Goal: Use online tool/utility: Utilize a website feature to perform a specific function

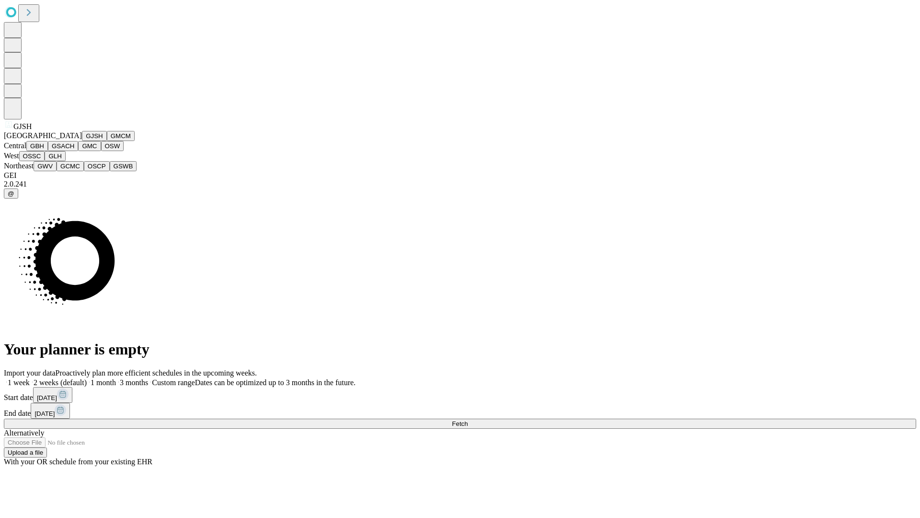
click at [82, 141] on button "GJSH" at bounding box center [94, 136] width 25 height 10
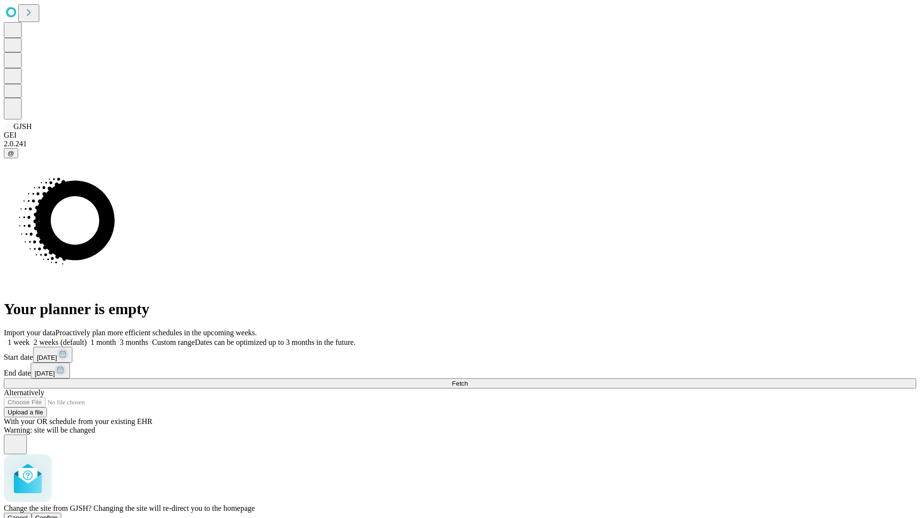
click at [58, 514] on span "Confirm" at bounding box center [46, 517] width 23 height 7
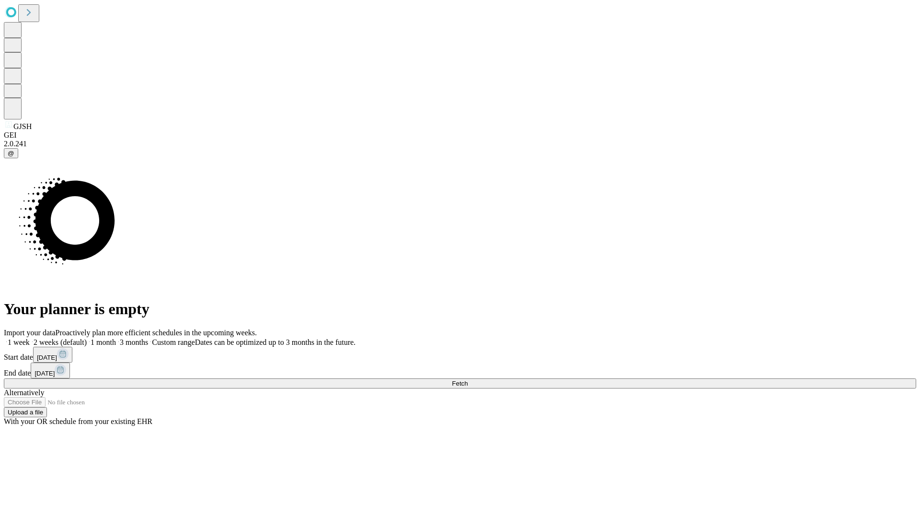
click at [116, 338] on label "1 month" at bounding box center [101, 342] width 29 height 8
click at [468, 380] on span "Fetch" at bounding box center [460, 383] width 16 height 7
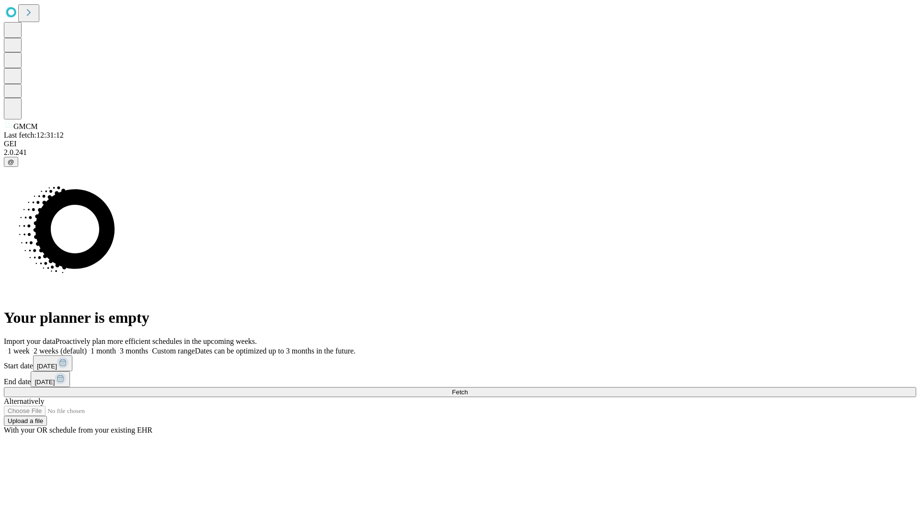
click at [116, 347] on label "1 month" at bounding box center [101, 351] width 29 height 8
click at [468, 388] on span "Fetch" at bounding box center [460, 391] width 16 height 7
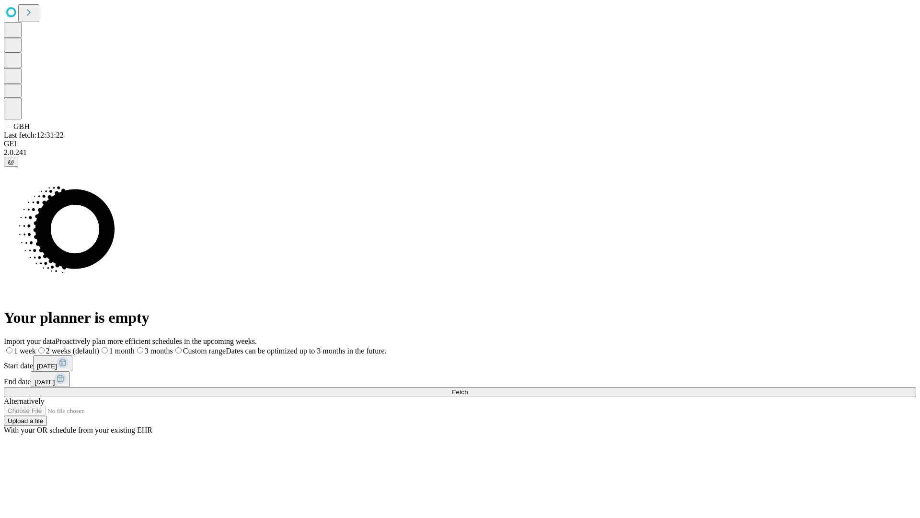
click at [135, 347] on label "1 month" at bounding box center [116, 351] width 35 height 8
click at [468, 388] on span "Fetch" at bounding box center [460, 391] width 16 height 7
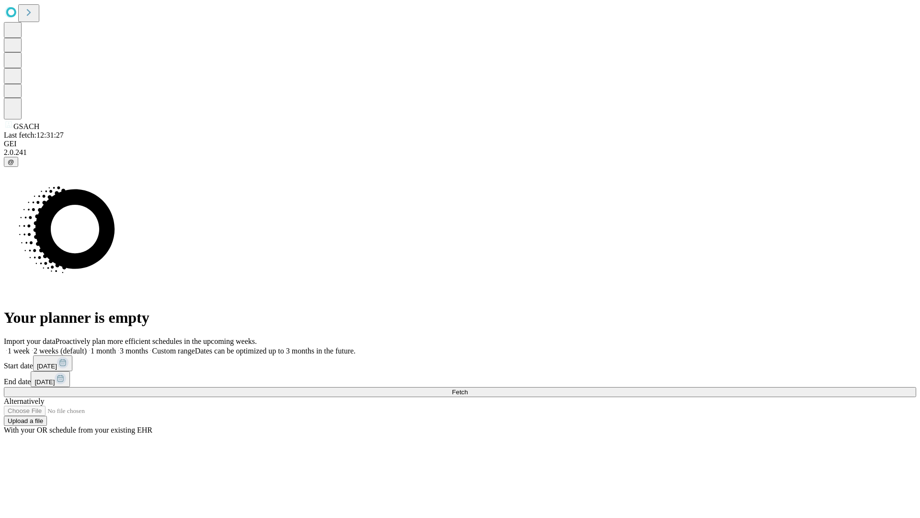
click at [116, 347] on label "1 month" at bounding box center [101, 351] width 29 height 8
click at [468, 388] on span "Fetch" at bounding box center [460, 391] width 16 height 7
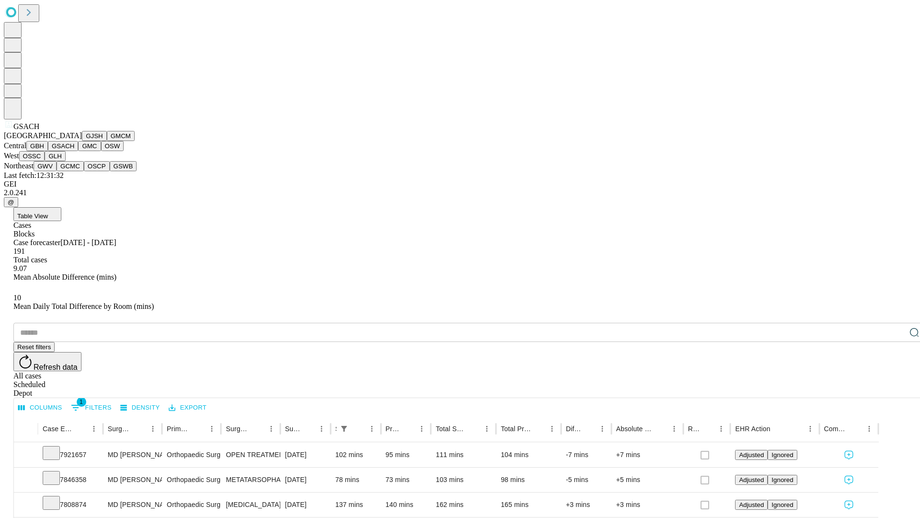
click at [78, 151] on button "GMC" at bounding box center [89, 146] width 23 height 10
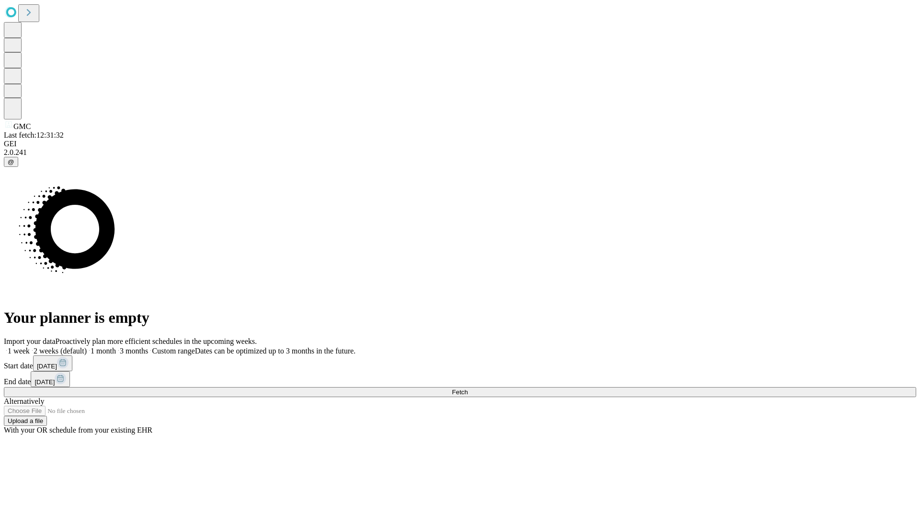
click at [116, 347] on label "1 month" at bounding box center [101, 351] width 29 height 8
click at [468, 388] on span "Fetch" at bounding box center [460, 391] width 16 height 7
click at [116, 347] on label "1 month" at bounding box center [101, 351] width 29 height 8
click at [468, 388] on span "Fetch" at bounding box center [460, 391] width 16 height 7
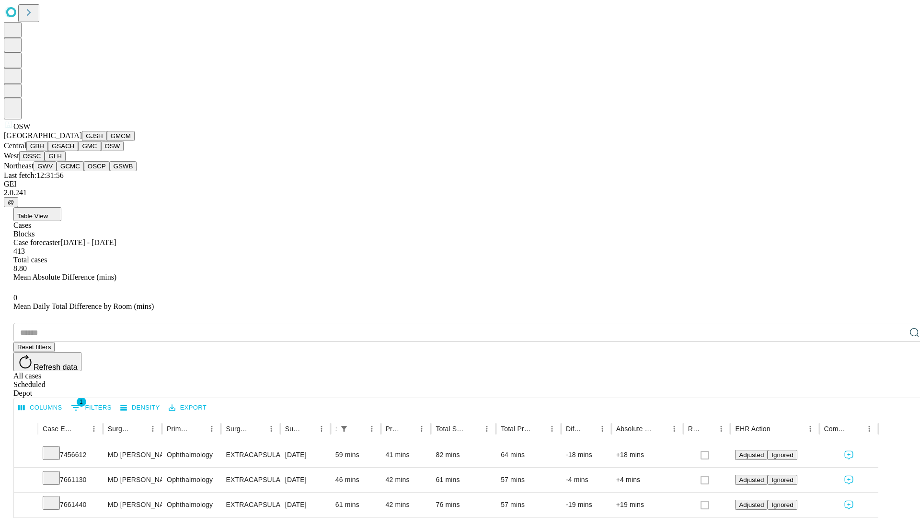
click at [45, 161] on button "OSSC" at bounding box center [32, 156] width 26 height 10
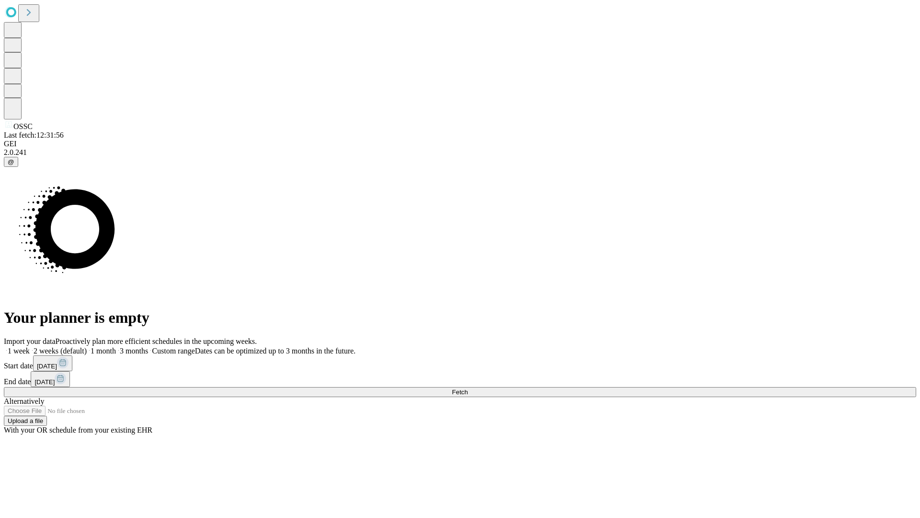
click at [116, 347] on label "1 month" at bounding box center [101, 351] width 29 height 8
click at [468, 388] on span "Fetch" at bounding box center [460, 391] width 16 height 7
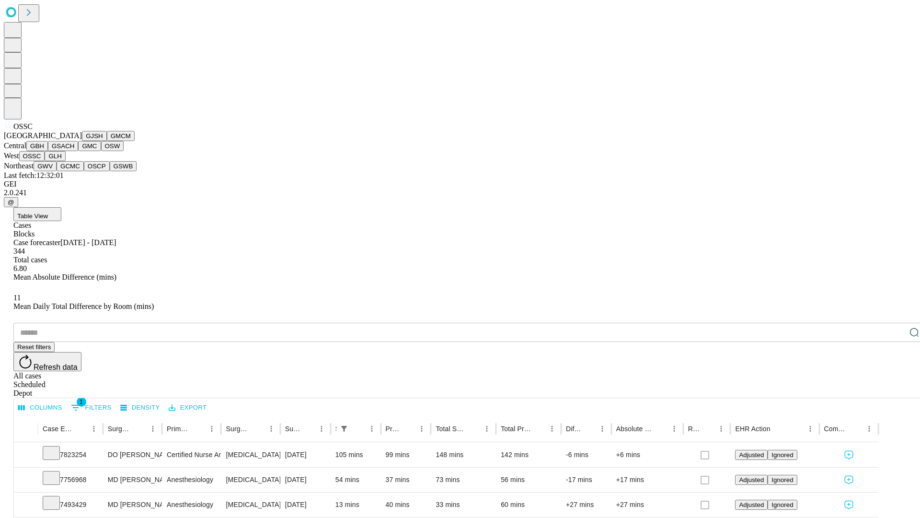
click at [65, 161] on button "GLH" at bounding box center [55, 156] width 21 height 10
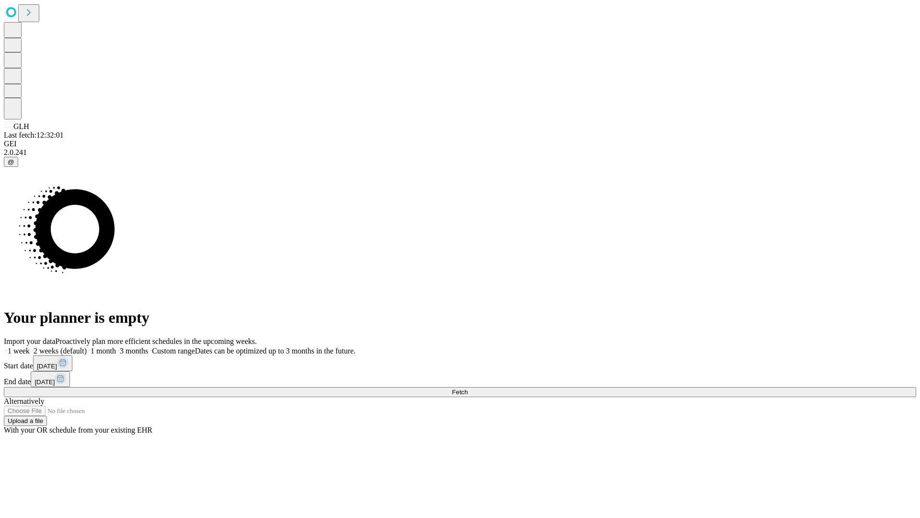
click at [468, 388] on span "Fetch" at bounding box center [460, 391] width 16 height 7
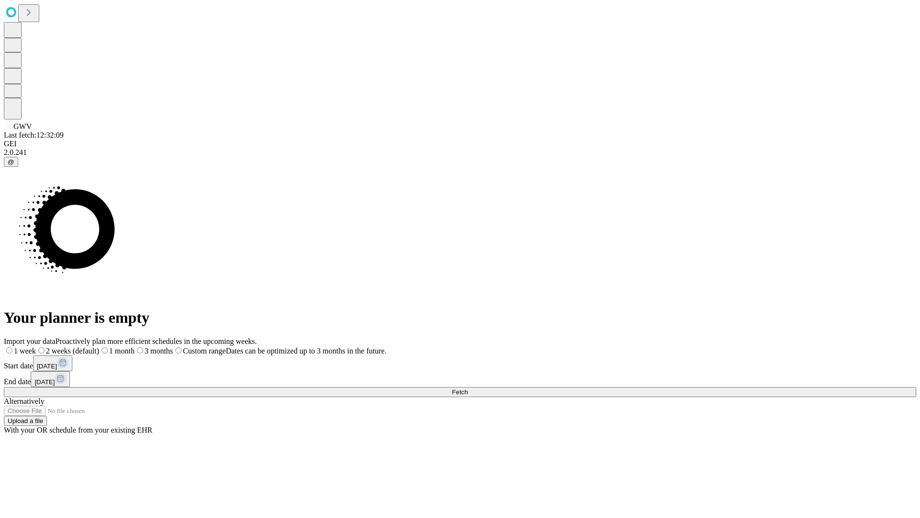
click at [135, 347] on label "1 month" at bounding box center [116, 351] width 35 height 8
click at [468, 388] on span "Fetch" at bounding box center [460, 391] width 16 height 7
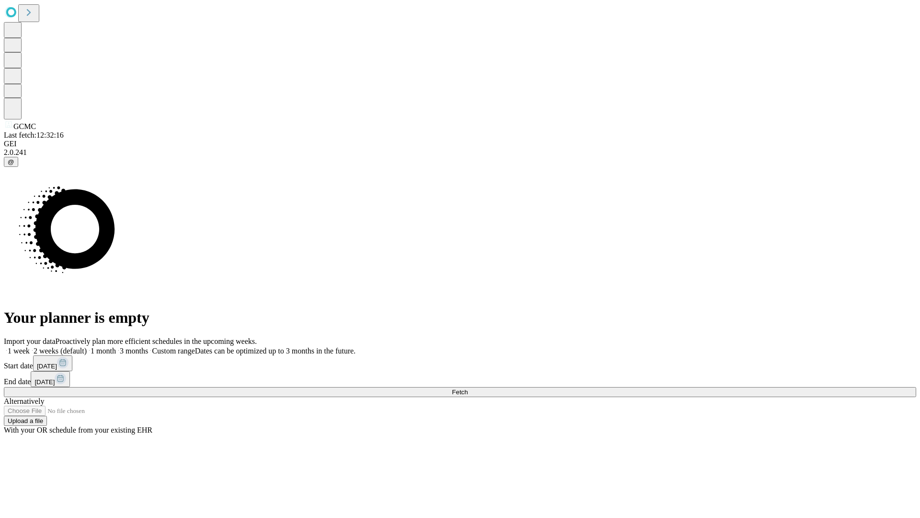
click at [116, 347] on label "1 month" at bounding box center [101, 351] width 29 height 8
click at [468, 388] on span "Fetch" at bounding box center [460, 391] width 16 height 7
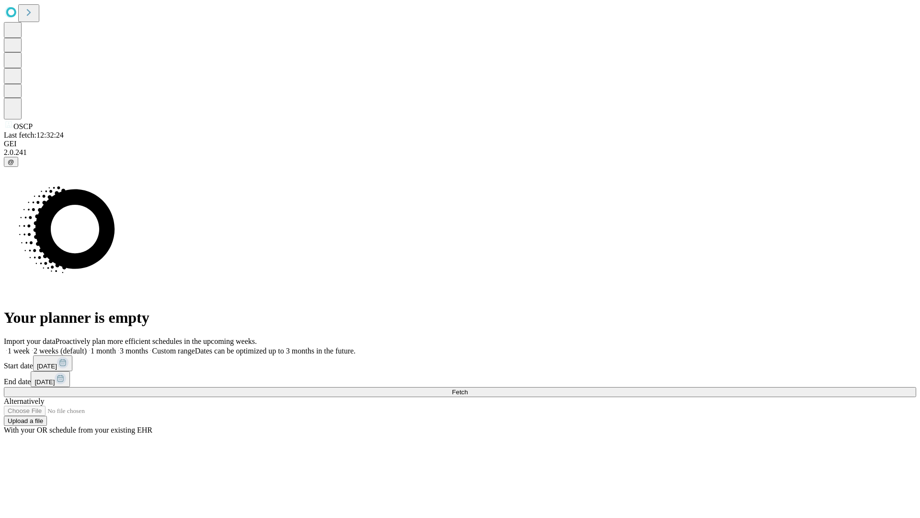
click at [116, 347] on label "1 month" at bounding box center [101, 351] width 29 height 8
click at [468, 388] on span "Fetch" at bounding box center [460, 391] width 16 height 7
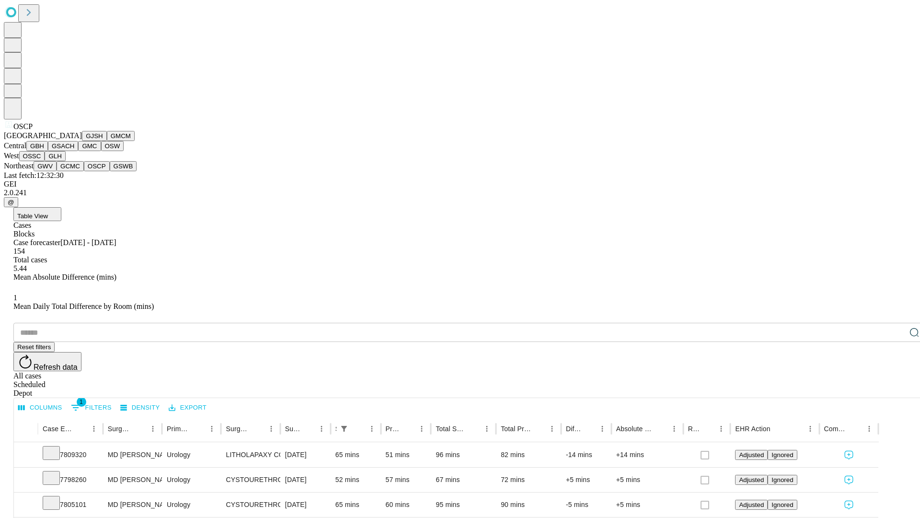
click at [110, 171] on button "GSWB" at bounding box center [123, 166] width 27 height 10
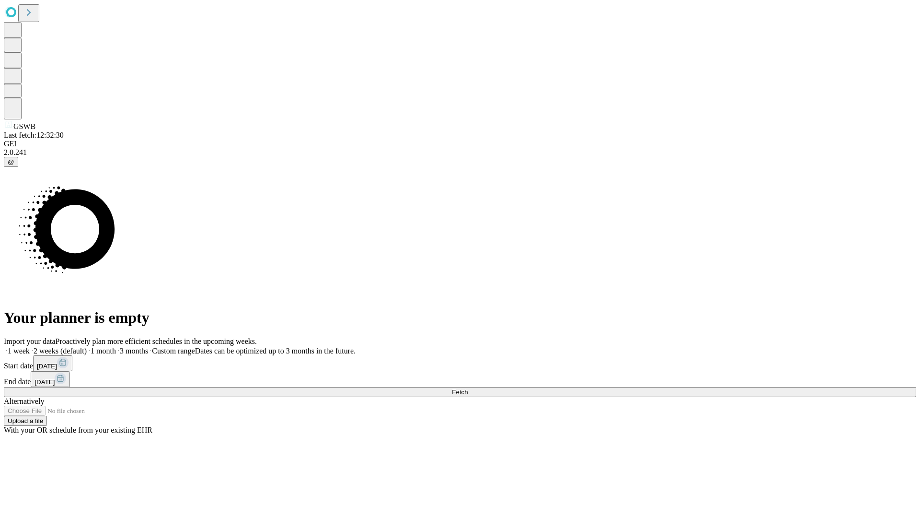
click at [116, 347] on label "1 month" at bounding box center [101, 351] width 29 height 8
click at [468, 388] on span "Fetch" at bounding box center [460, 391] width 16 height 7
